Goal: Task Accomplishment & Management: Complete application form

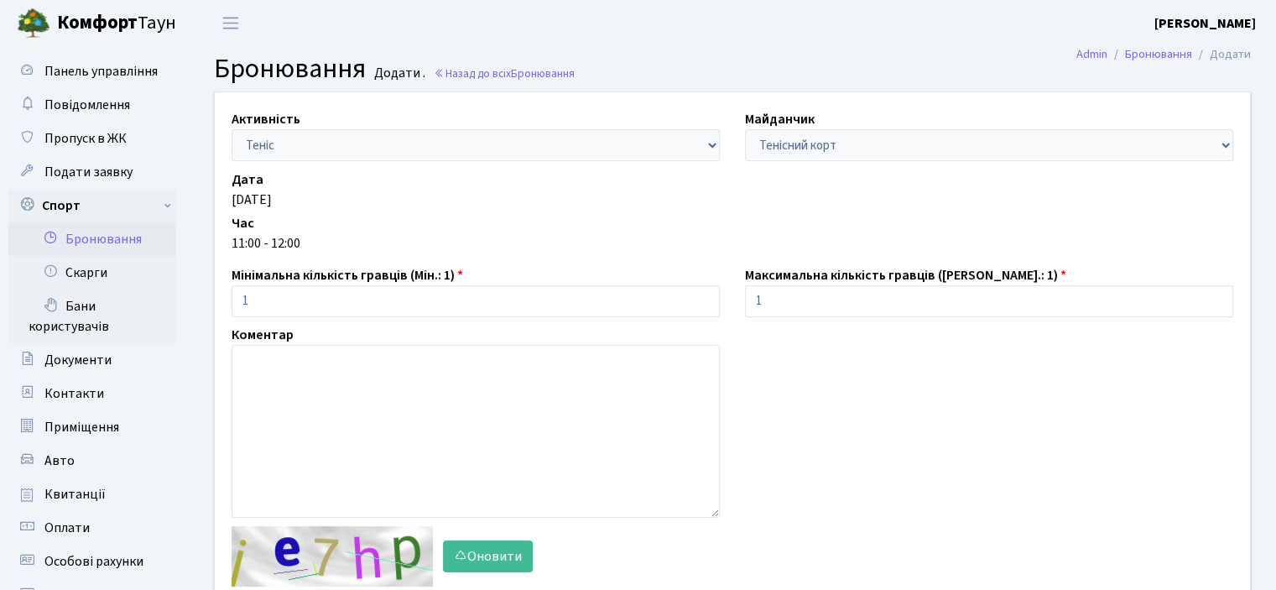
click at [118, 240] on link "Бронювання" at bounding box center [92, 239] width 168 height 34
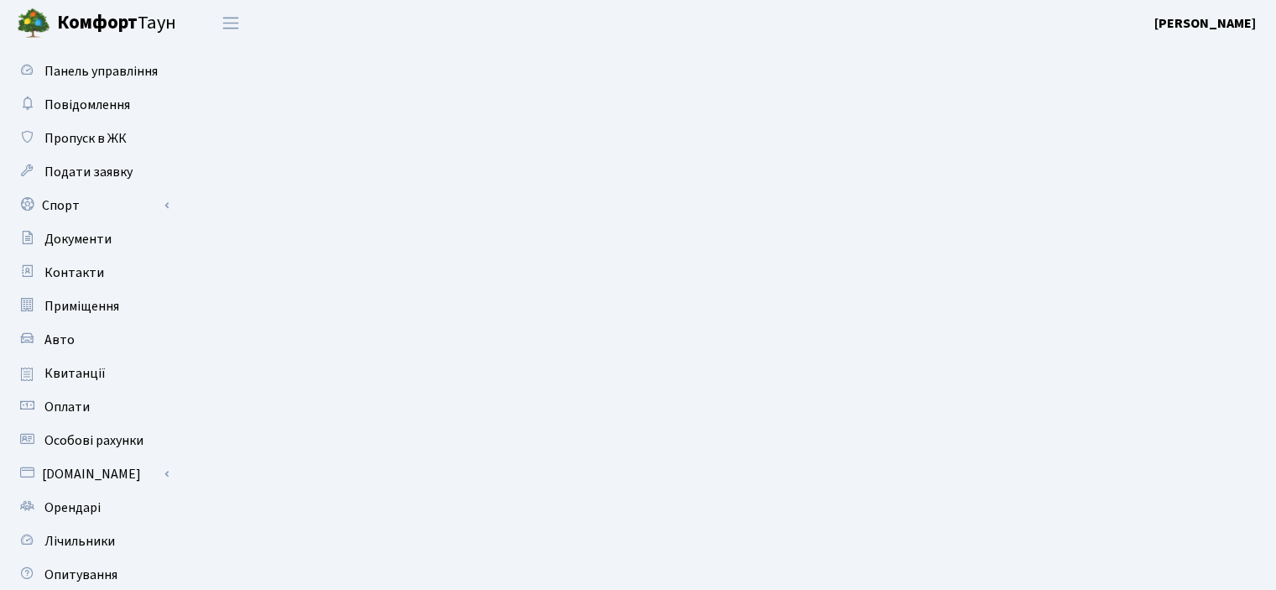
select select "25"
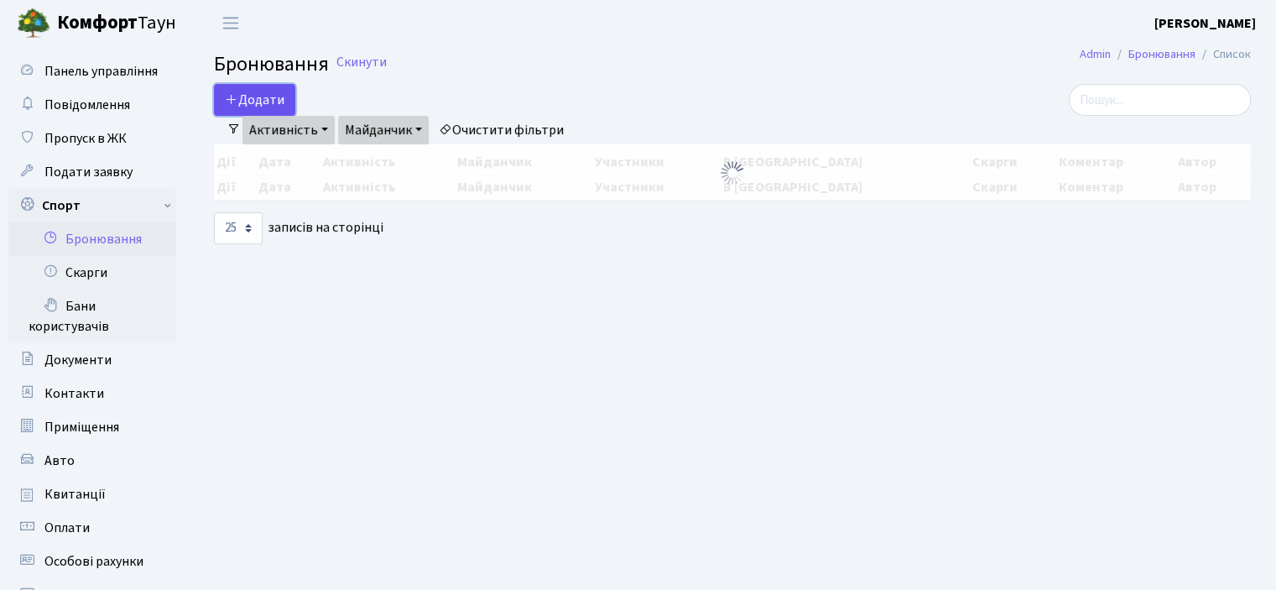
click at [245, 103] on button "Додати" at bounding box center [254, 100] width 81 height 32
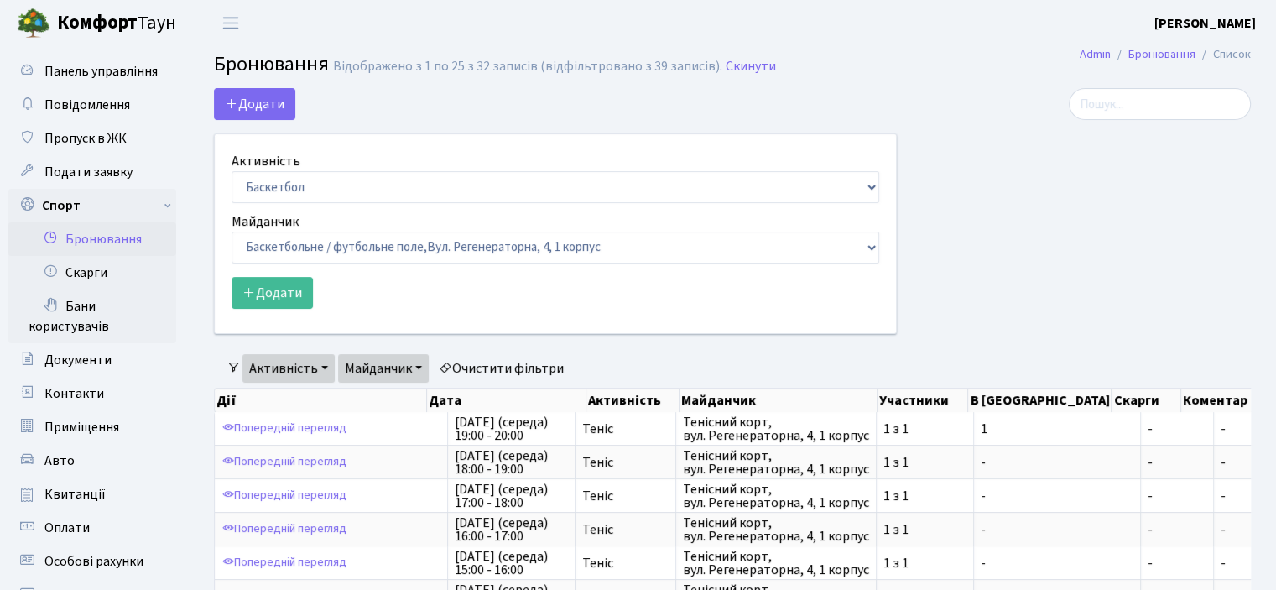
click at [297, 169] on div "Активність Баскетбол Волейбол Йога Катання на роликах Настільний теніс [PERSON_…" at bounding box center [556, 177] width 648 height 52
click at [294, 180] on select "Баскетбол Волейбол Йога Катання на роликах Настільний теніс [PERSON_NAME] Фітнес" at bounding box center [556, 187] width 648 height 32
select select "1"
click at [232, 171] on select "Баскетбол Волейбол Йога Катання на роликах Настільний теніс [PERSON_NAME] Фітнес" at bounding box center [556, 187] width 648 height 32
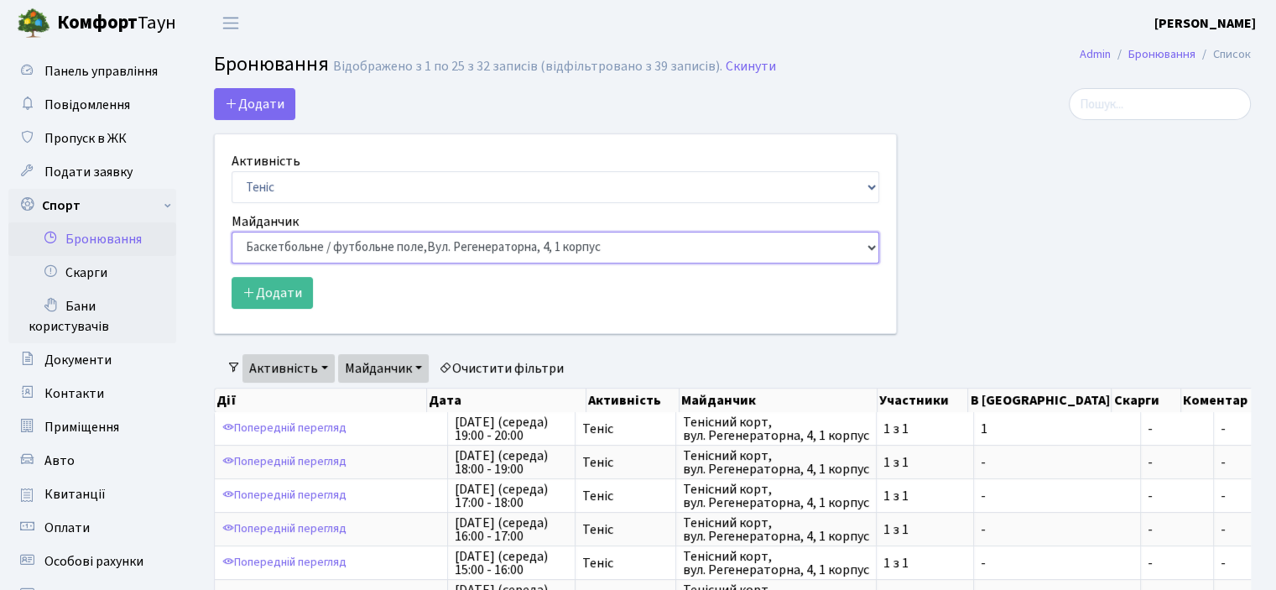
click at [315, 256] on select "Баскетбольне / футбольне поле, [GEOGRAPHIC_DATA]. [STREET_ADDRESS]. [STREET_ADD…" at bounding box center [556, 248] width 648 height 32
select select "1"
click at [232, 232] on select "Баскетбольне / футбольне поле, [GEOGRAPHIC_DATA]. [STREET_ADDRESS]. [STREET_ADD…" at bounding box center [556, 248] width 648 height 32
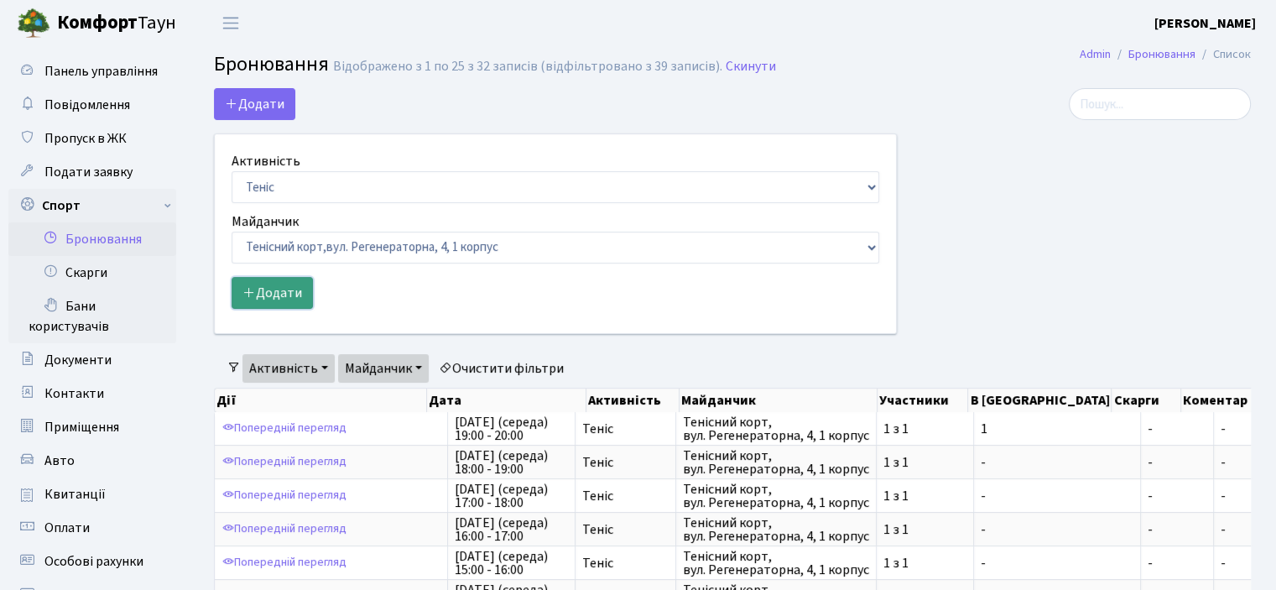
click at [253, 289] on icon "submit" at bounding box center [248, 291] width 13 height 13
